Goal: Communication & Community: Answer question/provide support

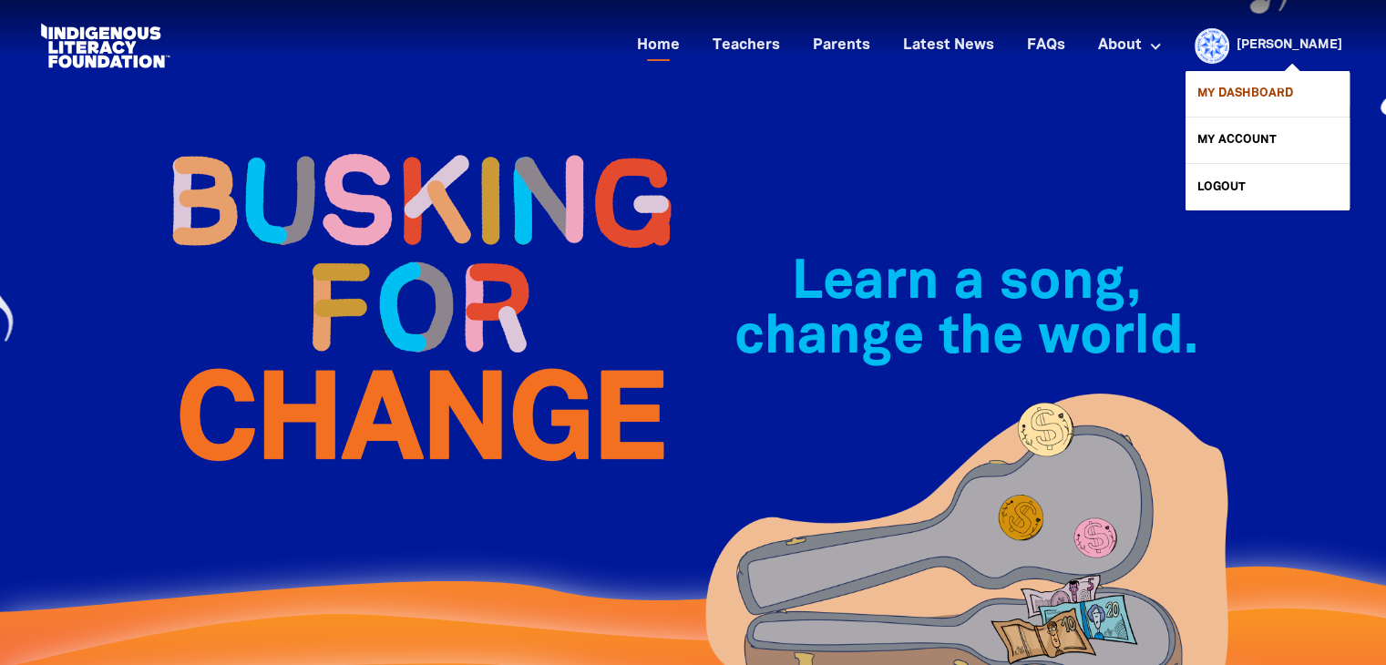
click at [1240, 95] on link "My Dashboard" at bounding box center [1268, 94] width 164 height 46
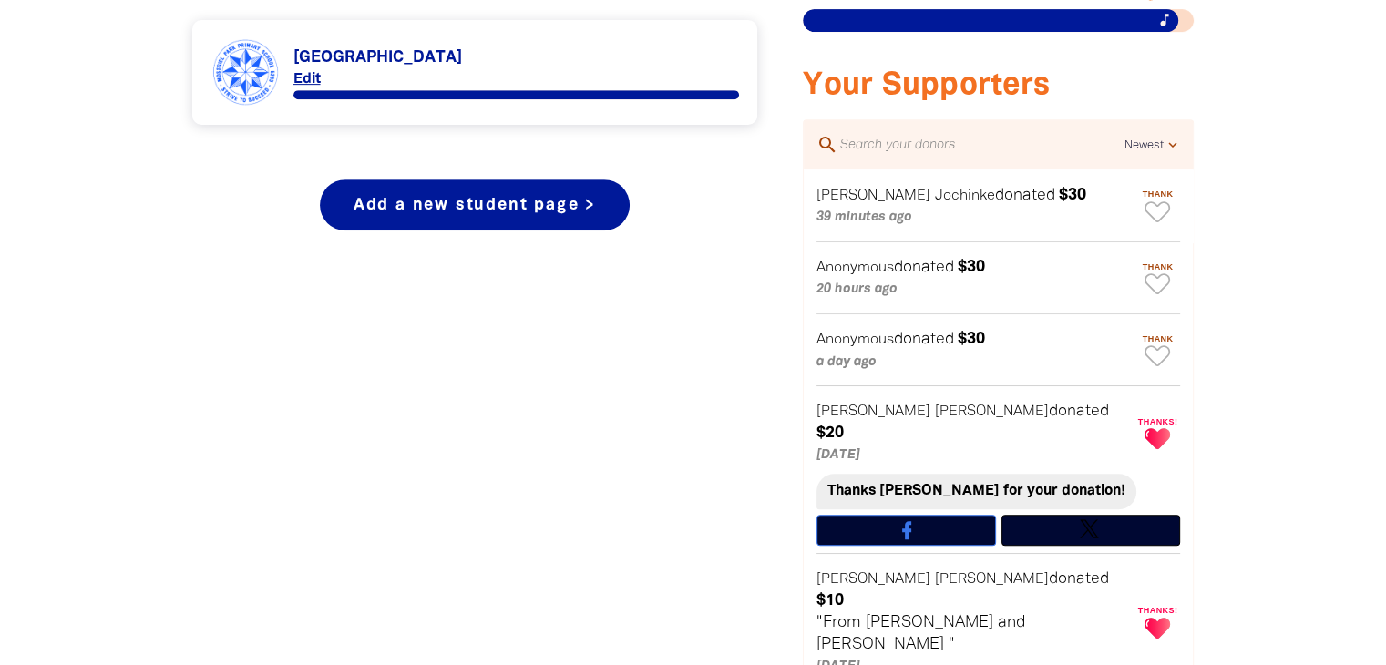
scroll to position [801, 0]
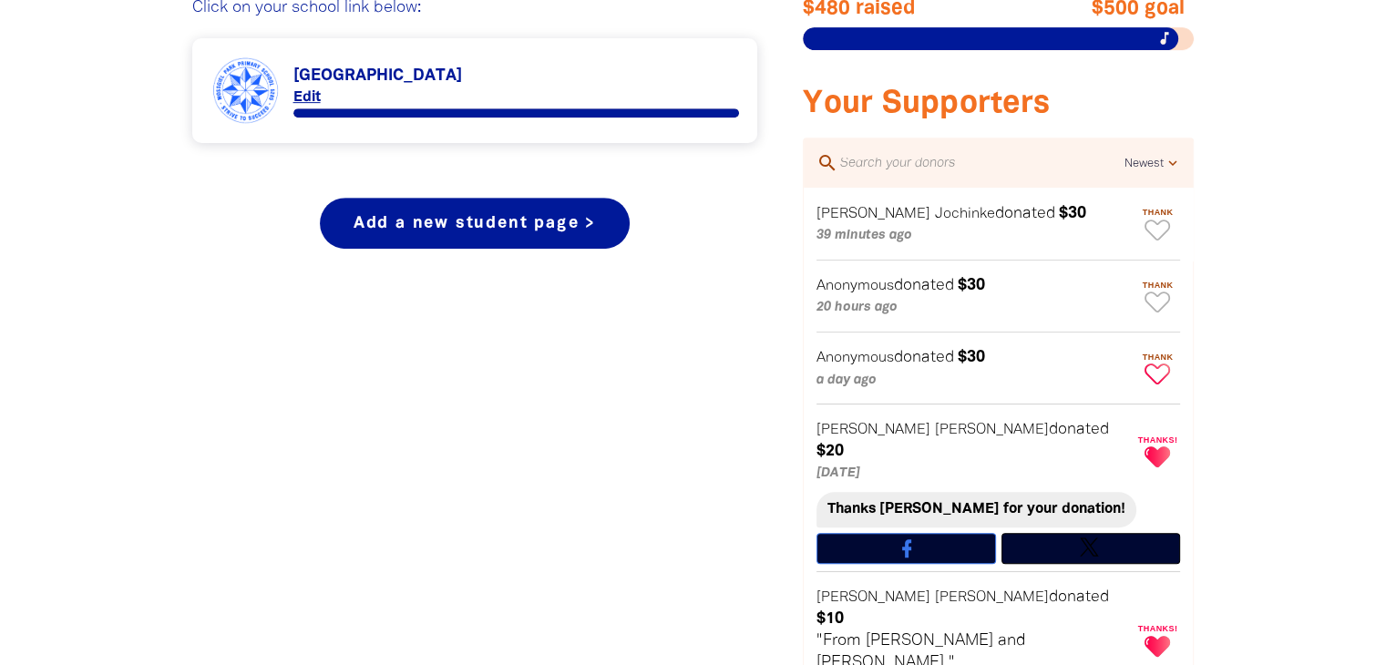
click at [1156, 372] on icon "Paginated content" at bounding box center [1158, 374] width 26 height 21
type textarea "Thanks for your donation!"
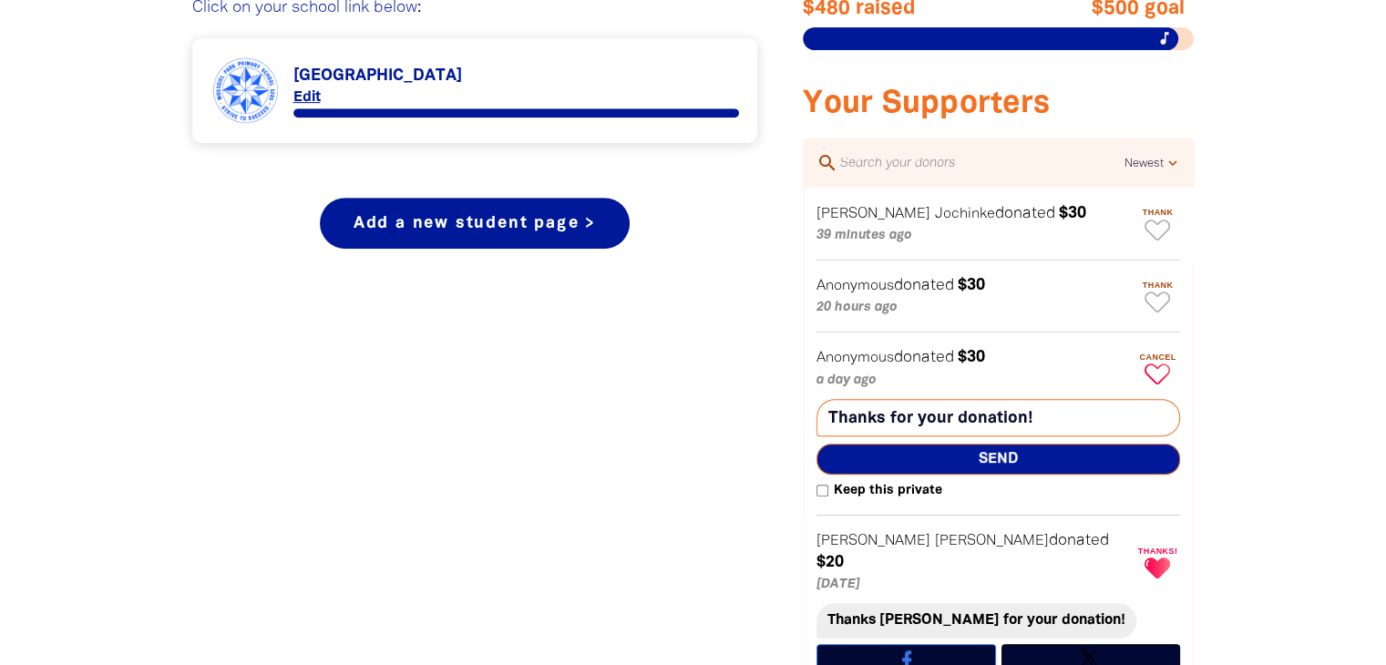
click at [1000, 459] on span "Send" at bounding box center [999, 459] width 364 height 31
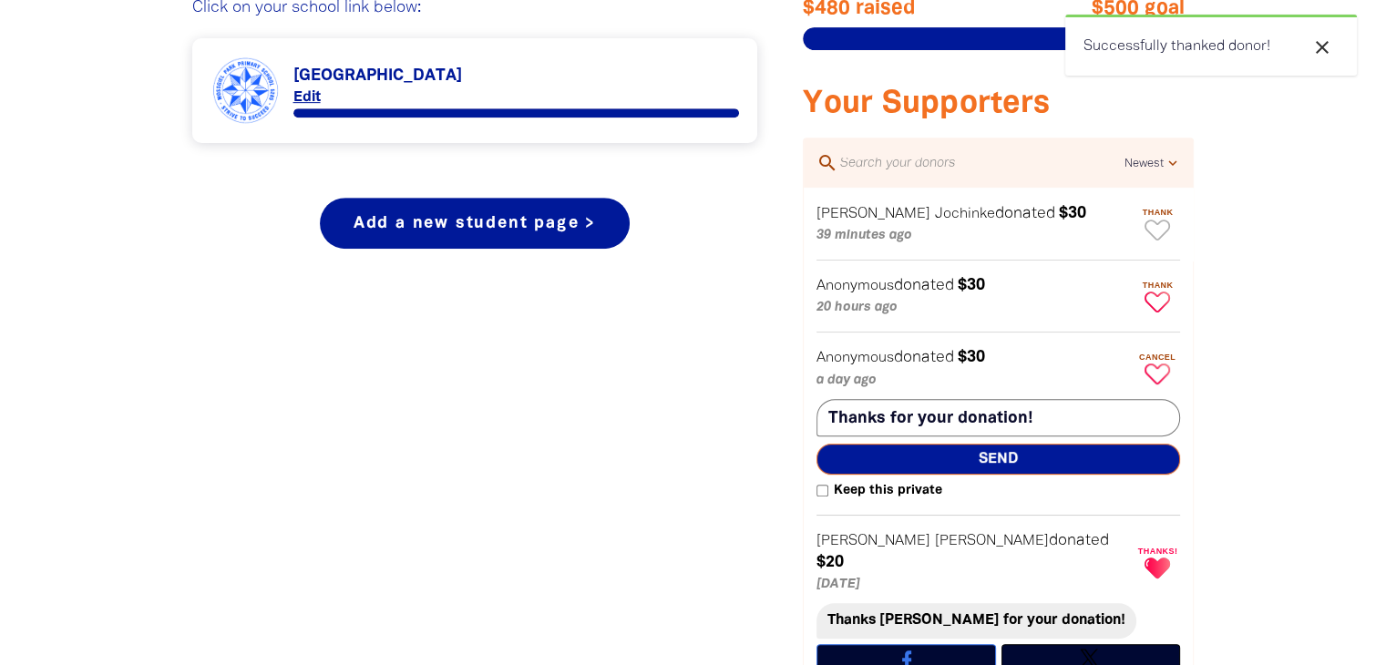
click at [1156, 303] on icon "Paginated content" at bounding box center [1158, 302] width 26 height 21
type textarea "Thanks for your donation!"
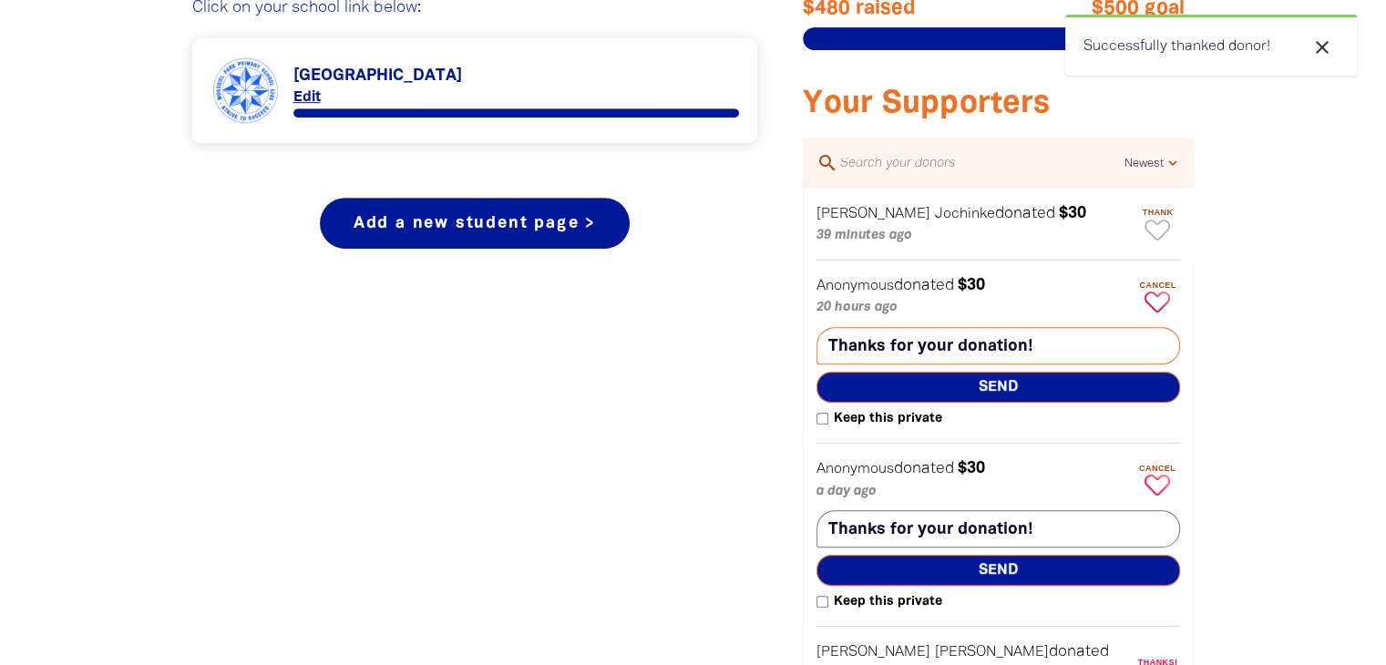
click at [987, 386] on span "Send" at bounding box center [999, 387] width 364 height 31
click at [1150, 227] on icon "Paginated content" at bounding box center [1158, 230] width 26 height 21
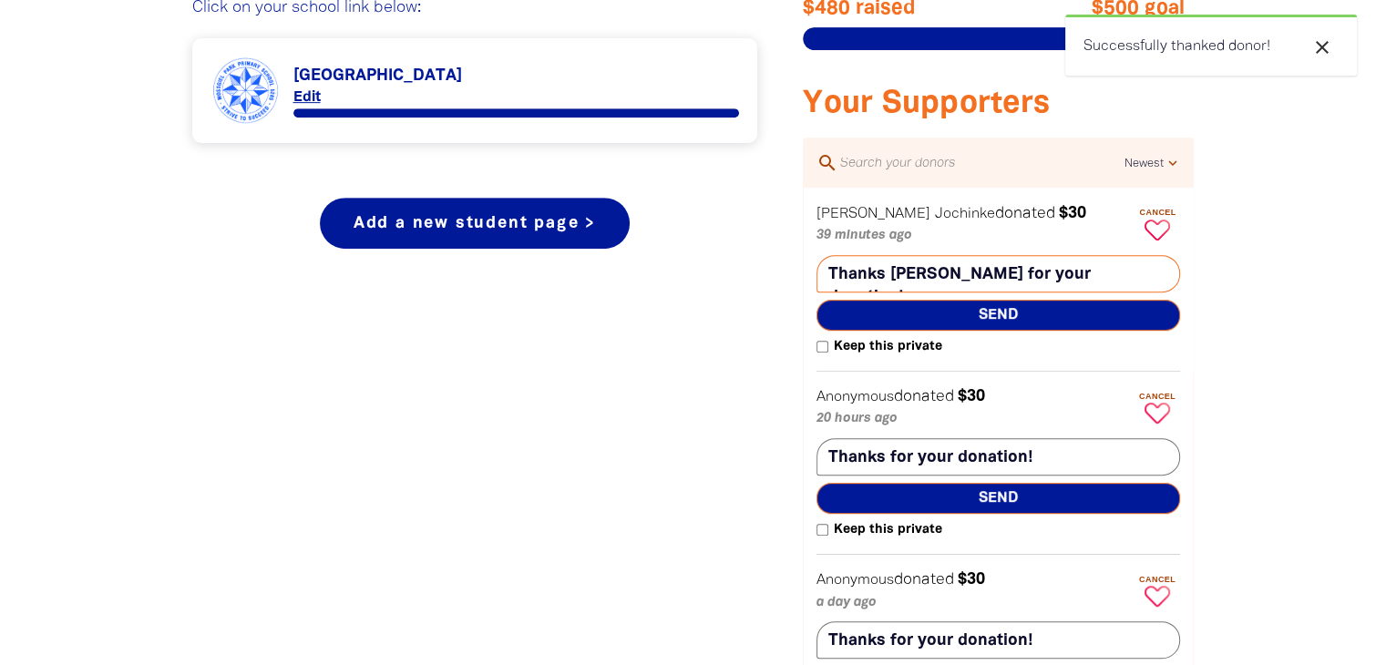
type textarea "Thanks [PERSON_NAME] for your donation!"
click at [992, 307] on span "Send" at bounding box center [999, 315] width 364 height 31
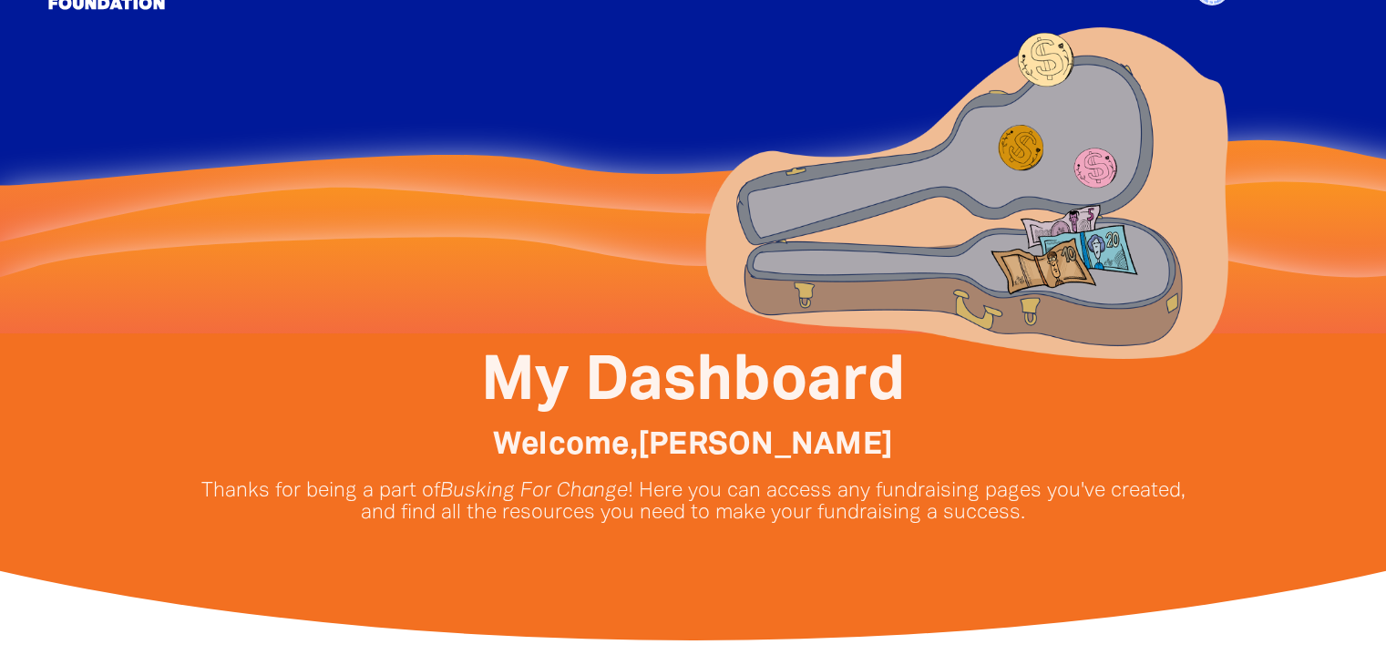
scroll to position [0, 0]
